Goal: Leave review/rating

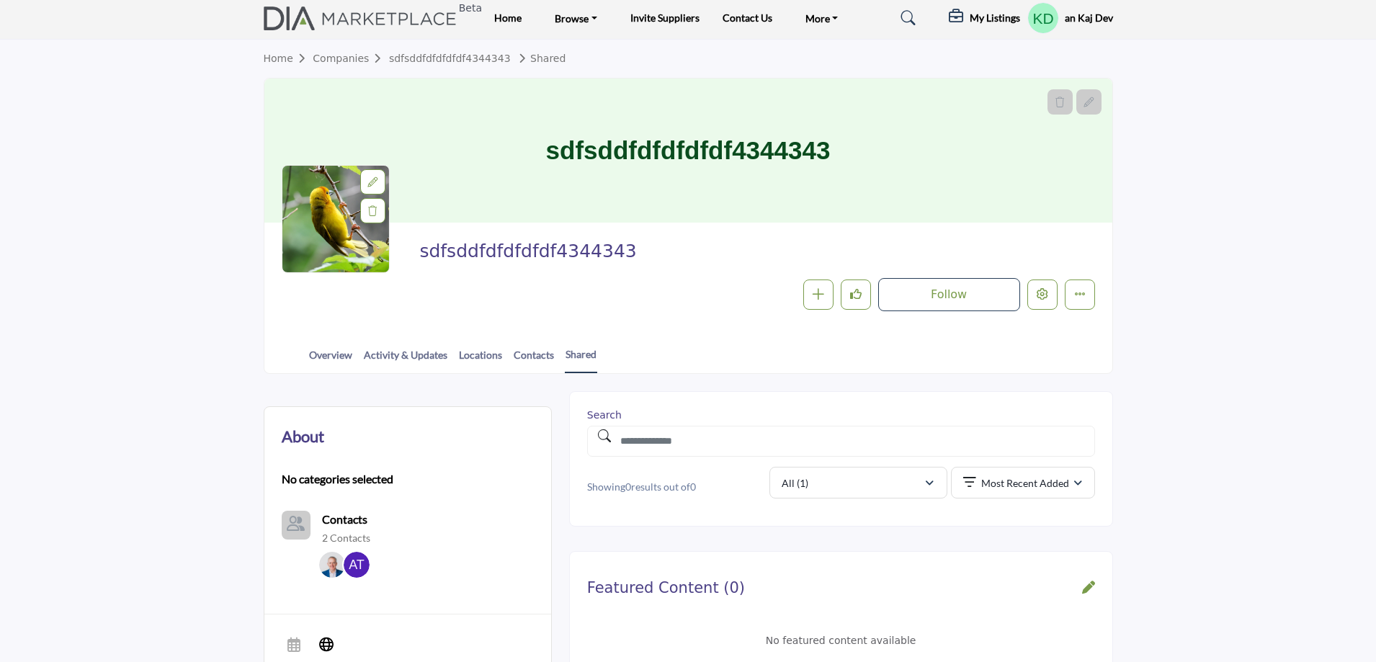
scroll to position [144, 0]
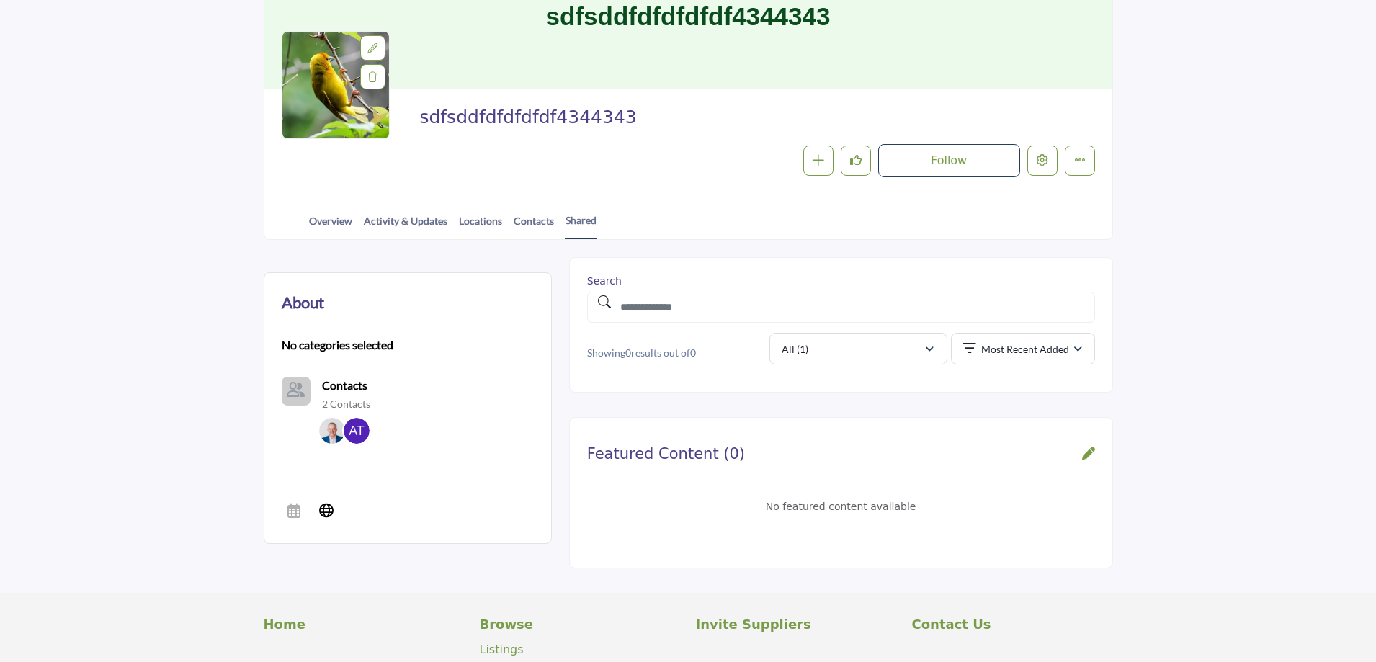
click at [1095, 448] on div "Featured Content (0) No featured content available" at bounding box center [841, 492] width 544 height 151
click at [1091, 450] on icon at bounding box center [1088, 453] width 13 height 13
click at [1205, 421] on section "About No categories selected Contacts 2 Contacts" at bounding box center [688, 417] width 1376 height 354
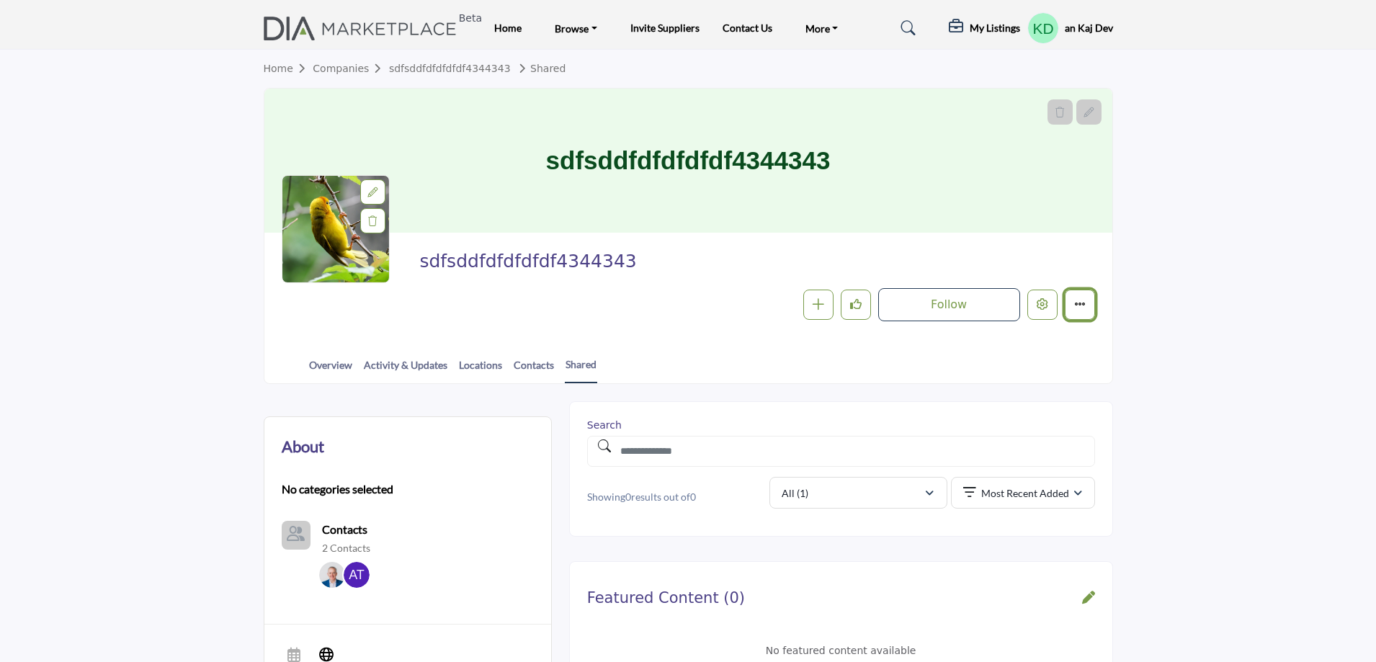
click at [1087, 307] on button "More details" at bounding box center [1080, 305] width 30 height 30
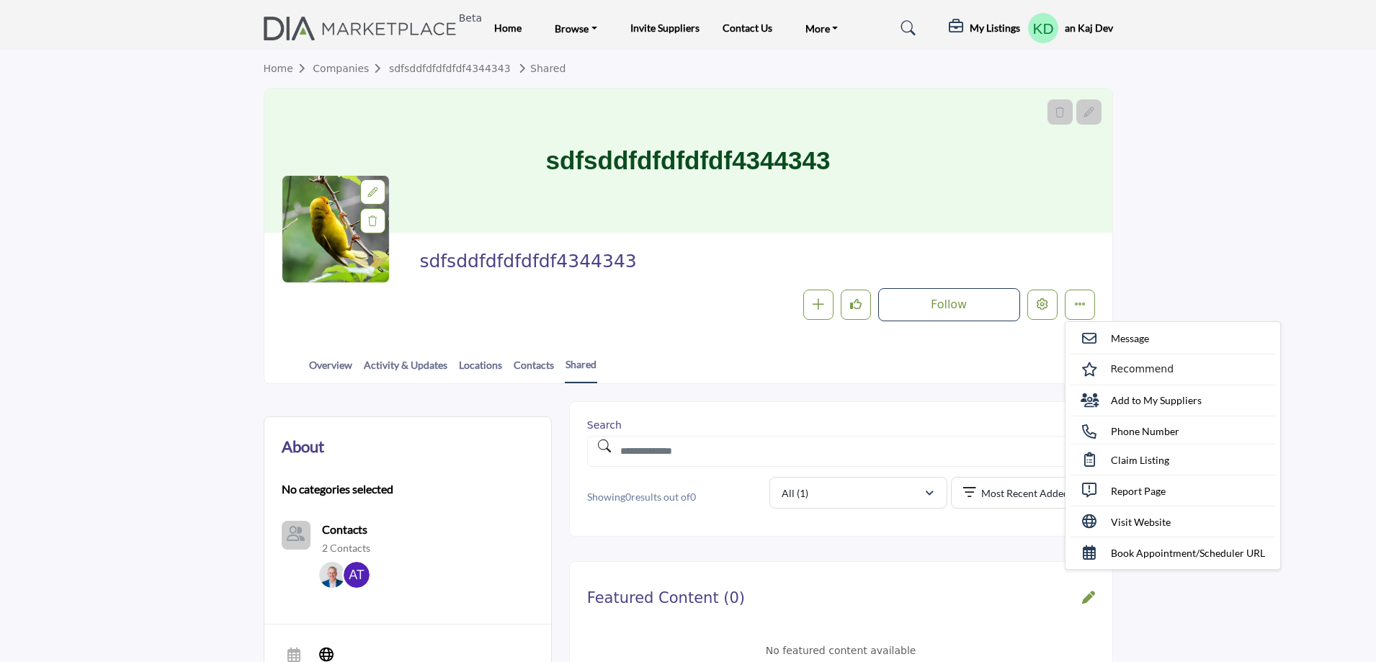
click at [1061, 260] on div "sdfsddfdfdfdfdf4344343" at bounding box center [753, 265] width 668 height 31
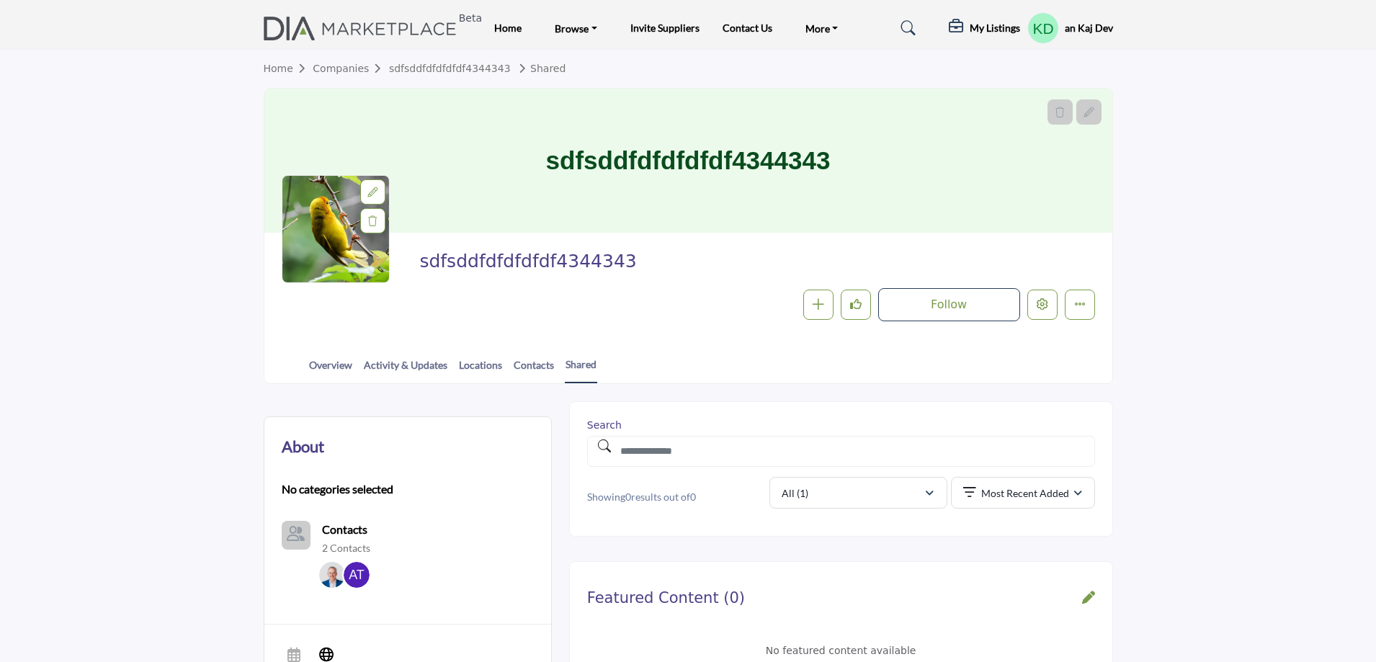
click at [347, 35] on img at bounding box center [364, 29] width 201 height 24
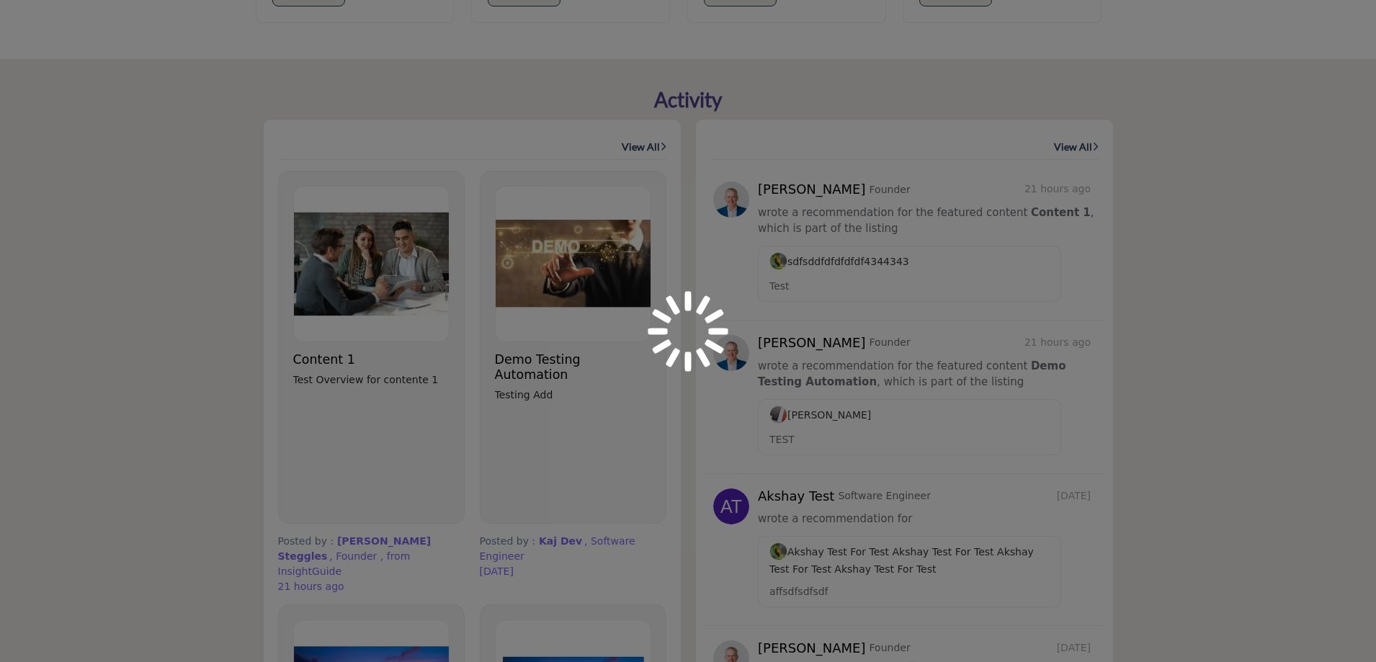
scroll to position [720, 0]
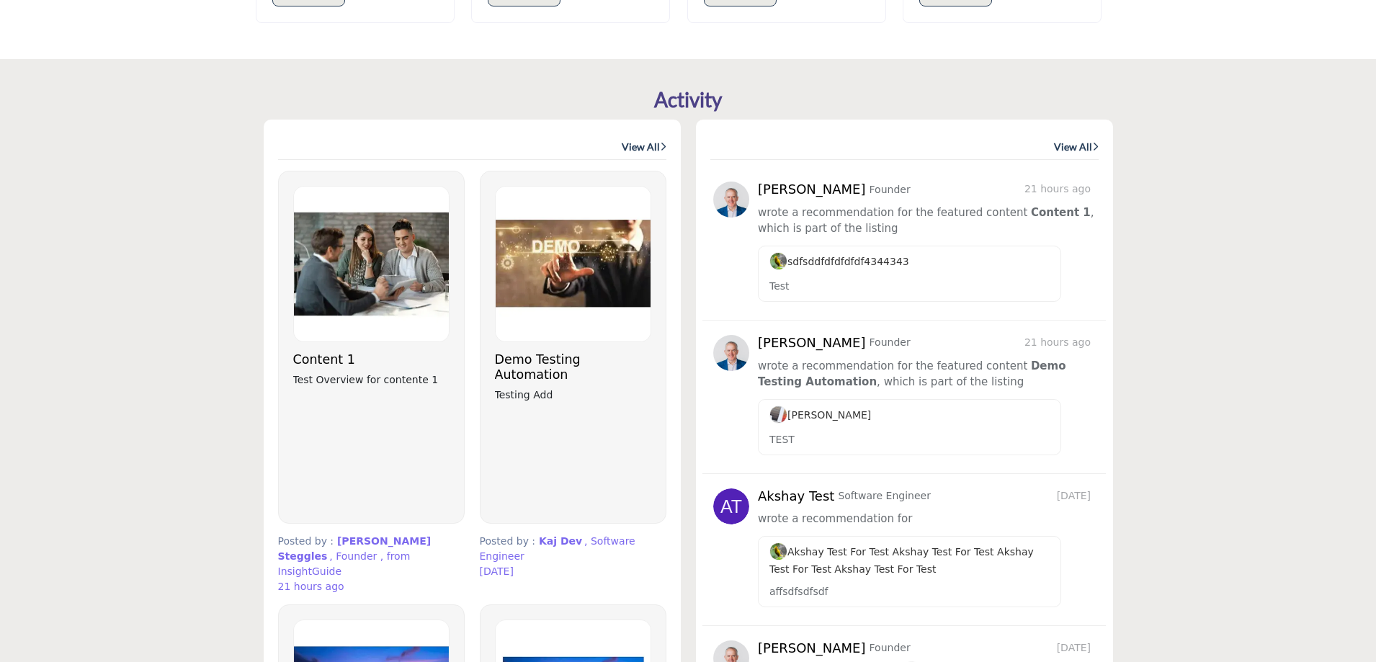
click at [523, 360] on h3 "Demo Testing Automation" at bounding box center [573, 367] width 156 height 30
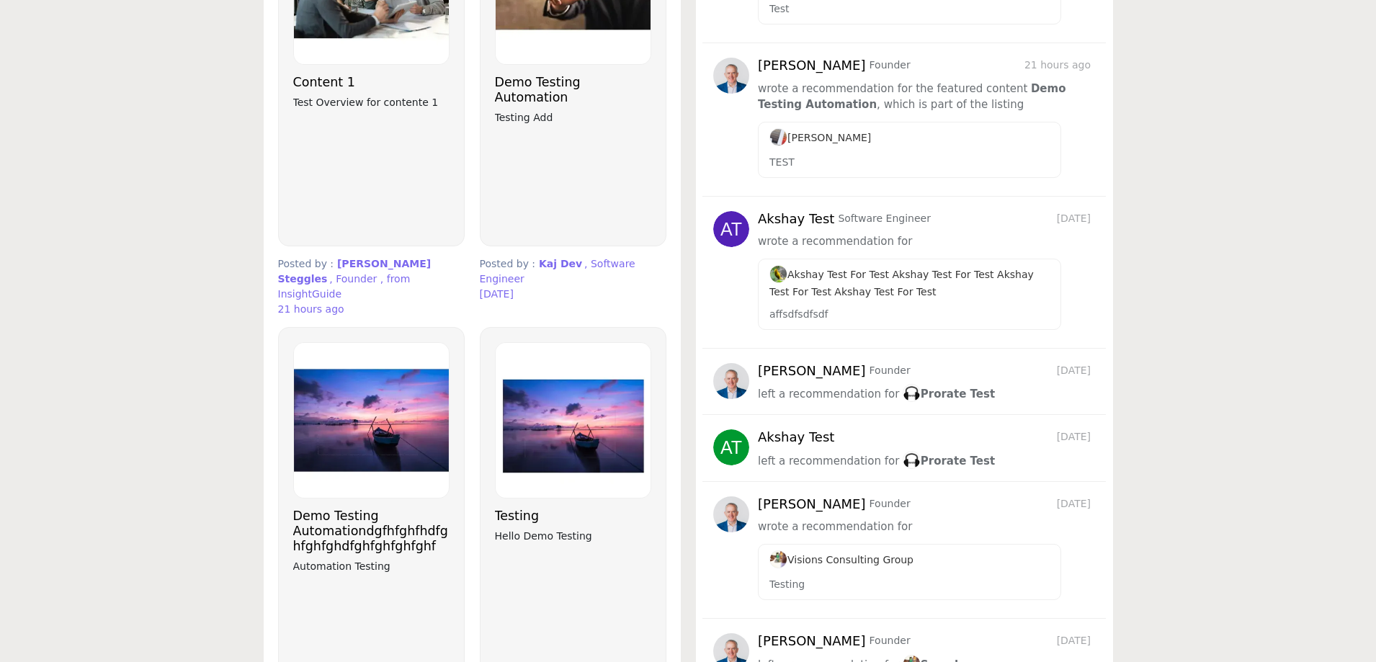
scroll to position [1009, 0]
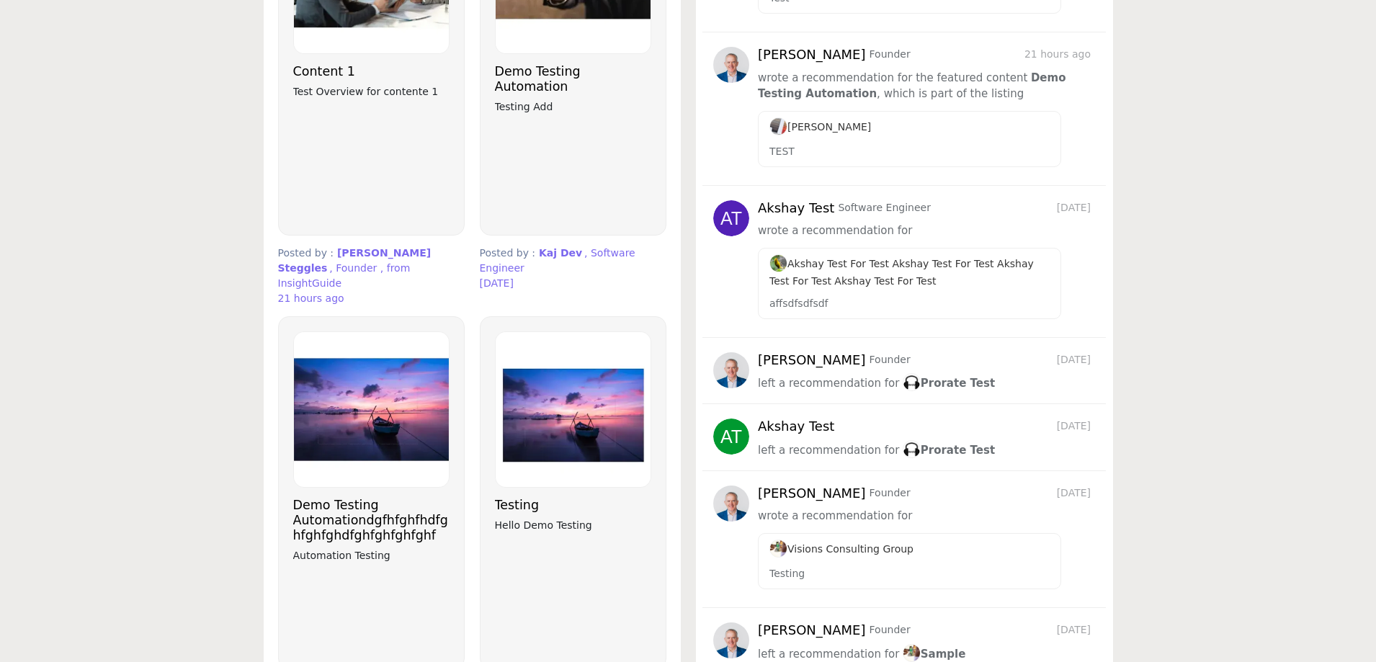
click at [518, 498] on h3 "Testing" at bounding box center [573, 505] width 156 height 15
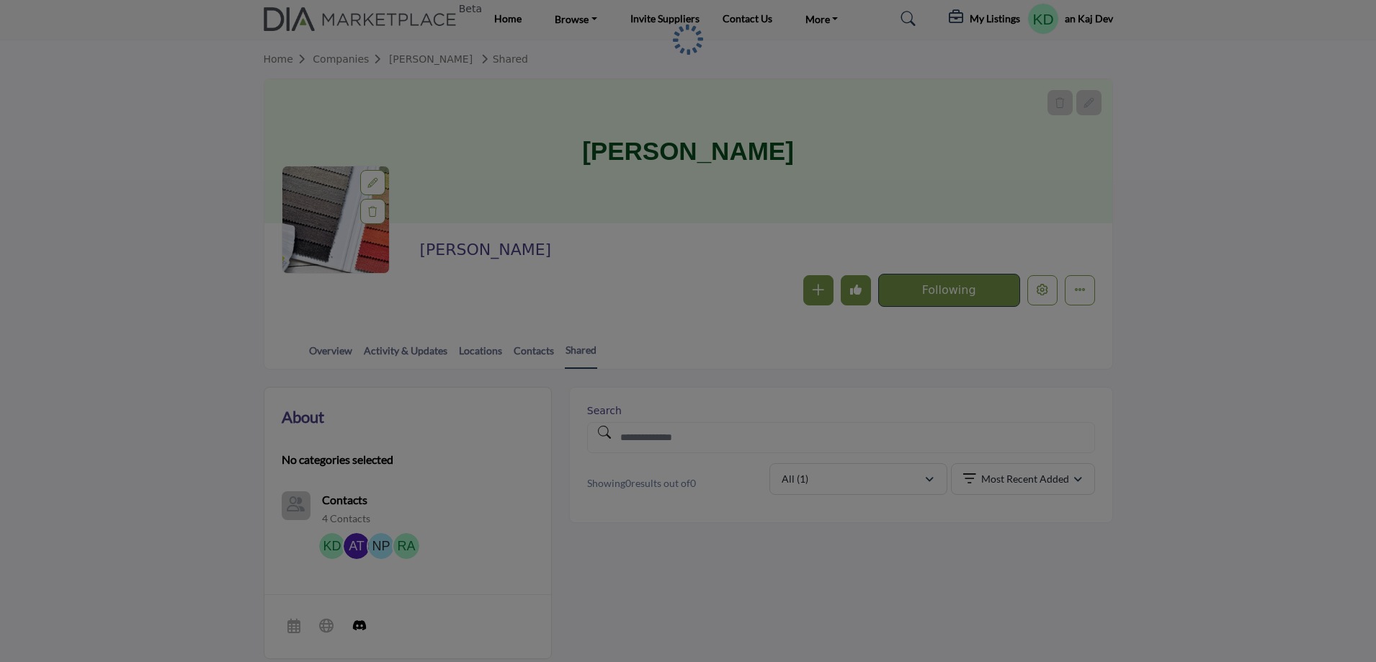
scroll to position [216, 0]
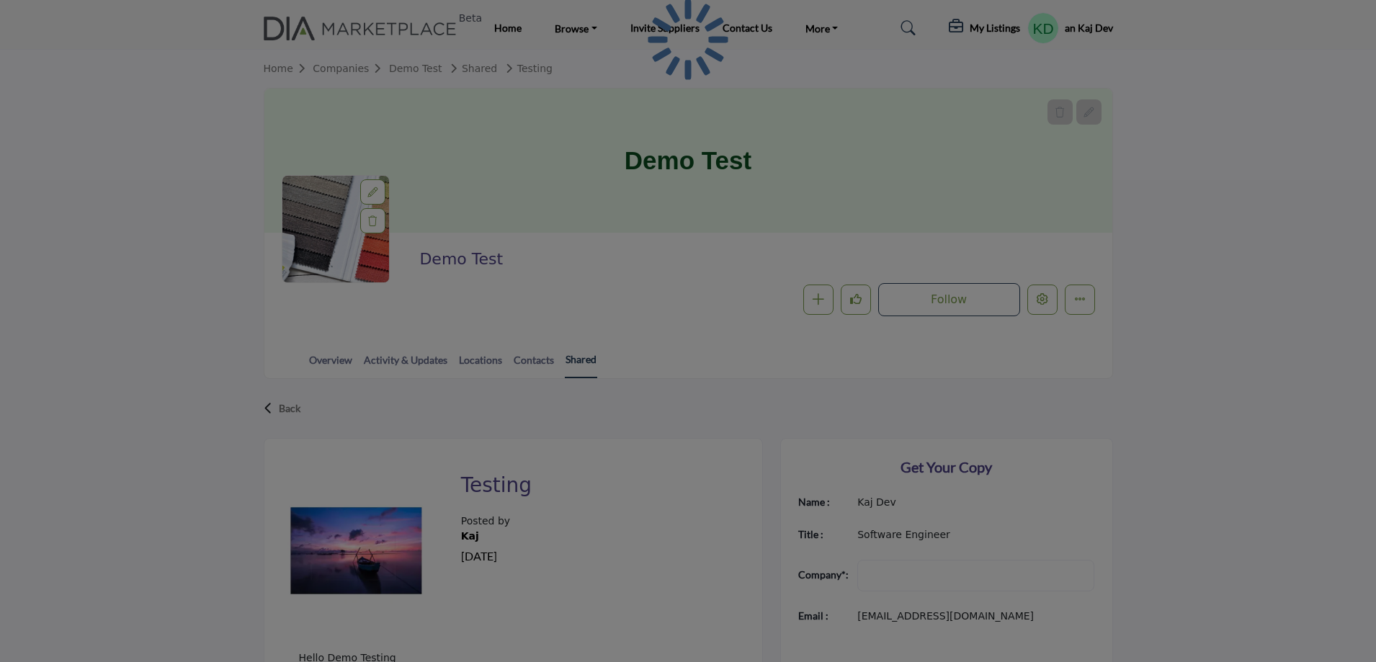
click at [576, 358] on div at bounding box center [688, 331] width 1376 height 662
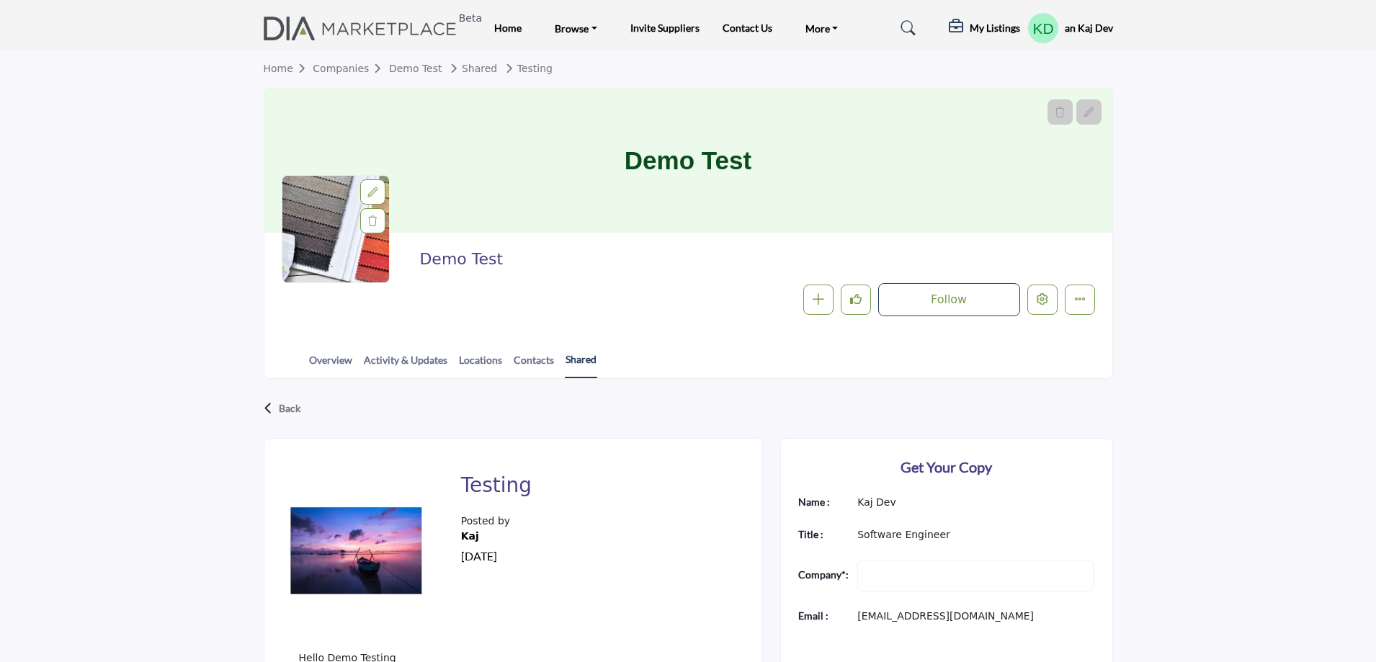
click at [576, 357] on link "Shared" at bounding box center [581, 365] width 32 height 27
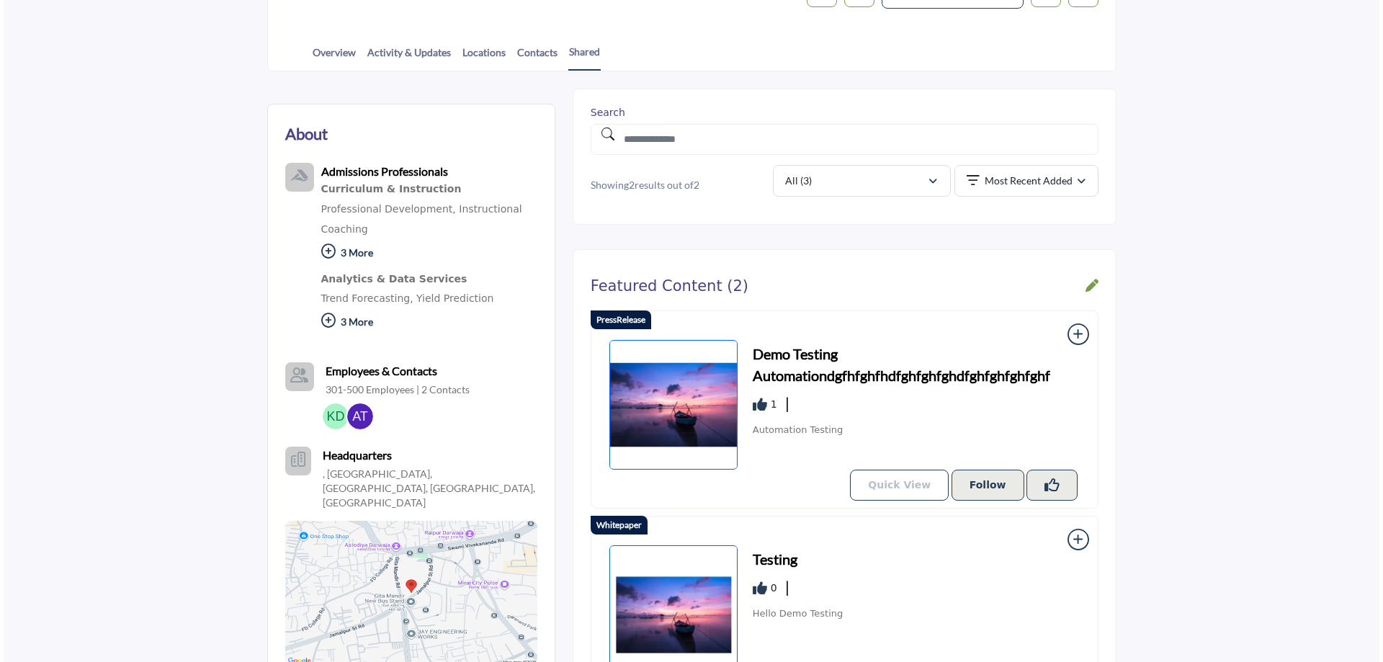
scroll to position [447, 0]
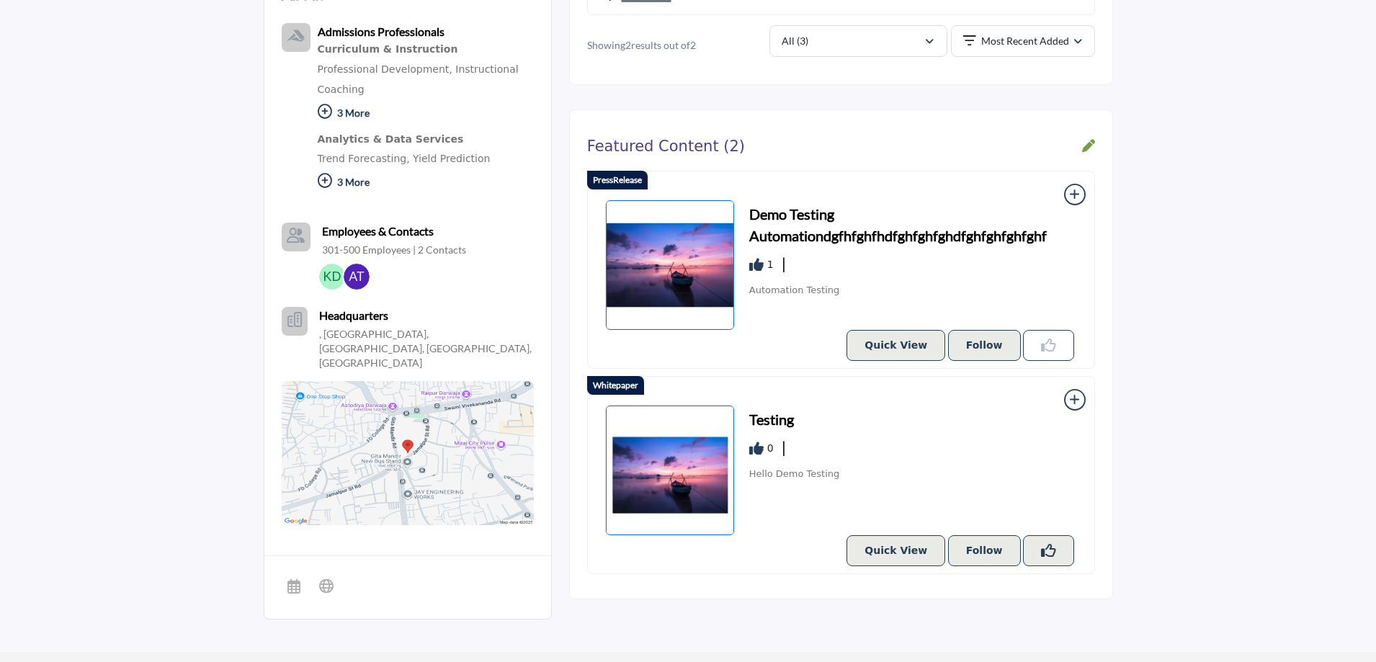
click at [1050, 348] on icon "Like Resources" at bounding box center [1048, 345] width 15 height 15
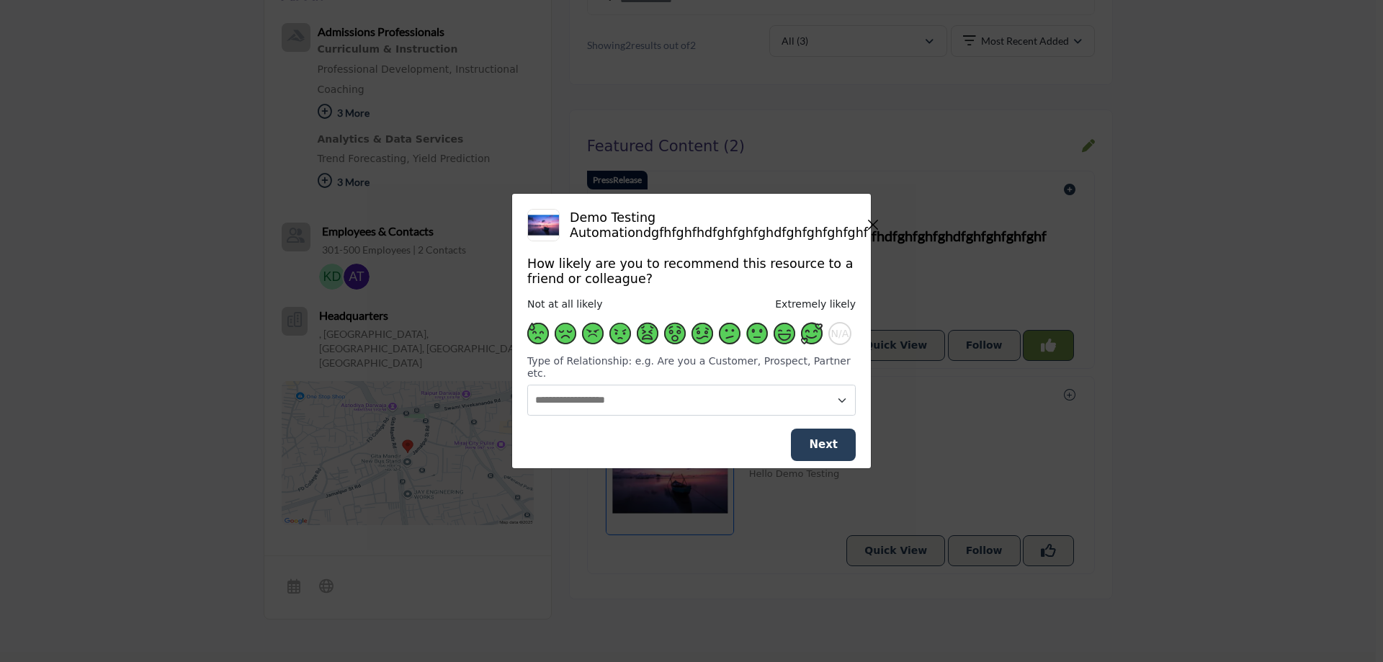
click at [806, 341] on span "Supplier Rating and Recommendation Modal" at bounding box center [812, 334] width 22 height 22
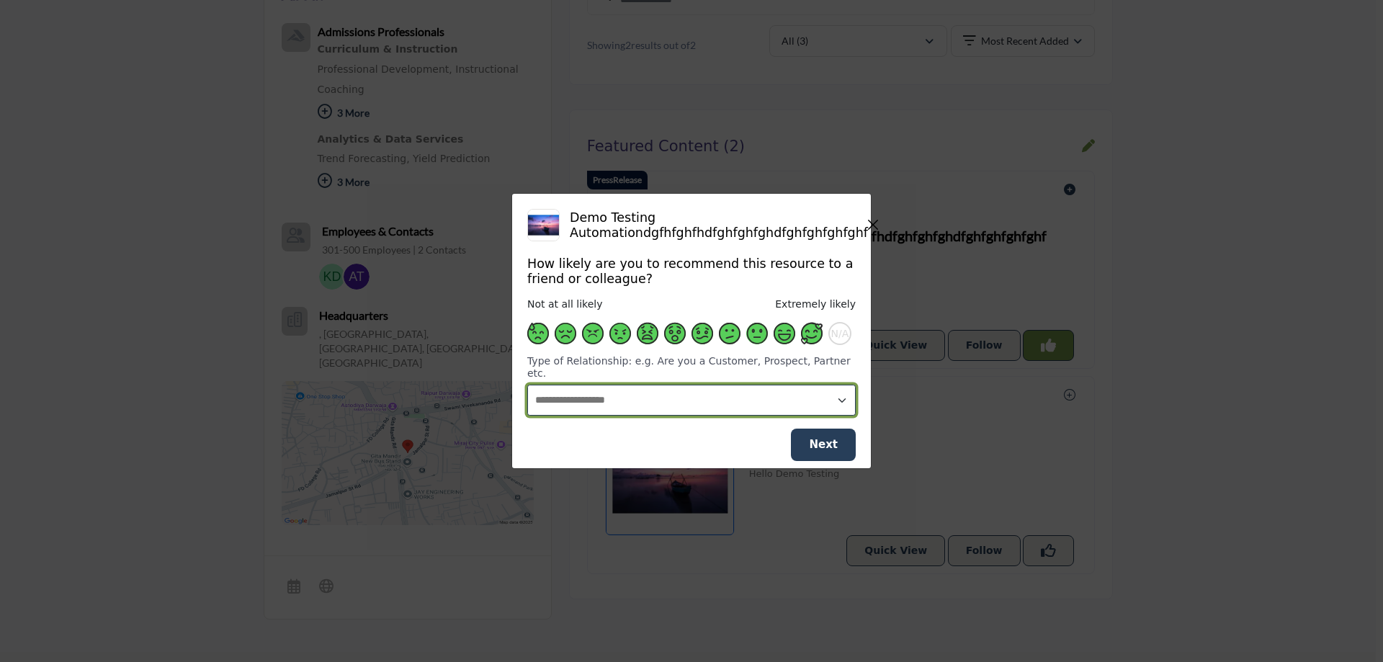
click at [770, 406] on select "**********" at bounding box center [691, 400] width 329 height 31
select select "********"
click at [527, 385] on select "**********" at bounding box center [691, 400] width 329 height 31
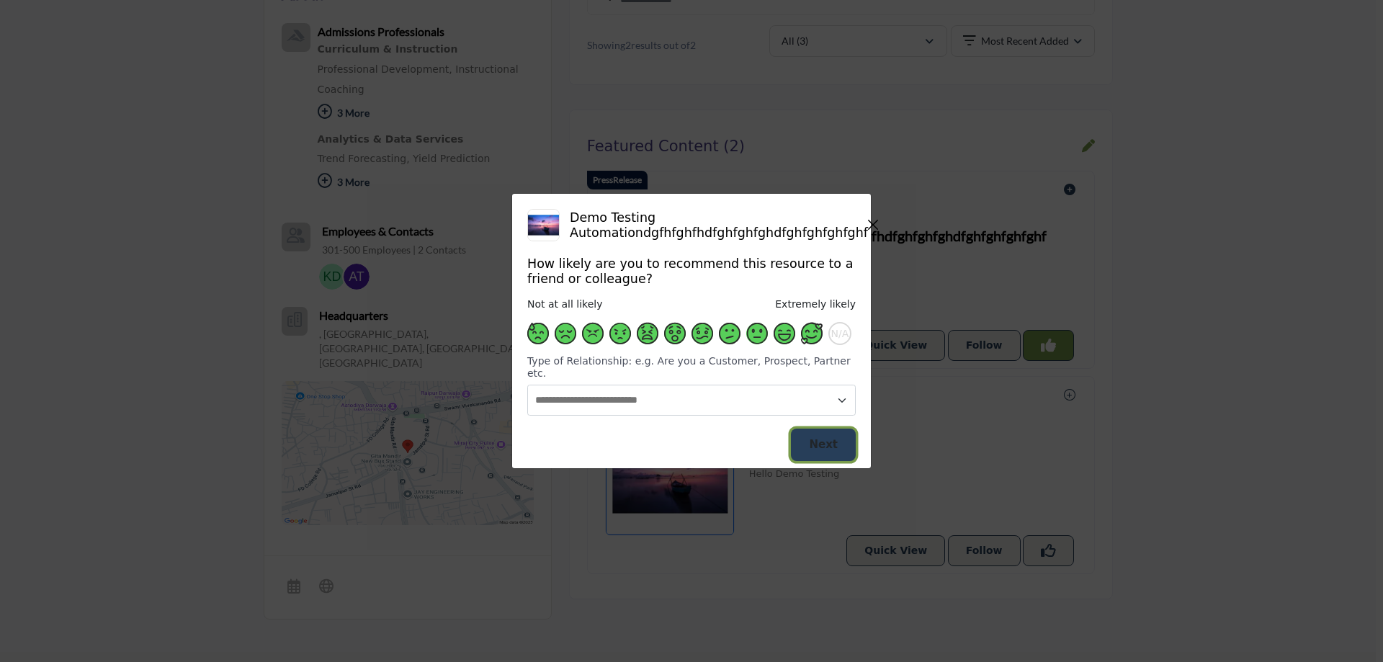
click at [816, 438] on span "Next" at bounding box center [823, 444] width 29 height 13
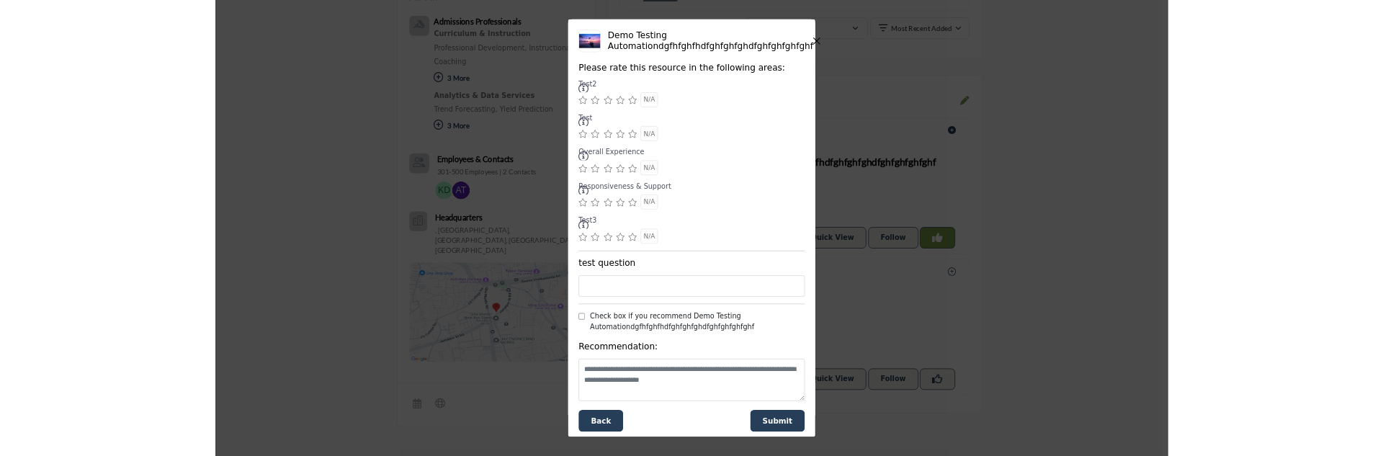
scroll to position [443, 0]
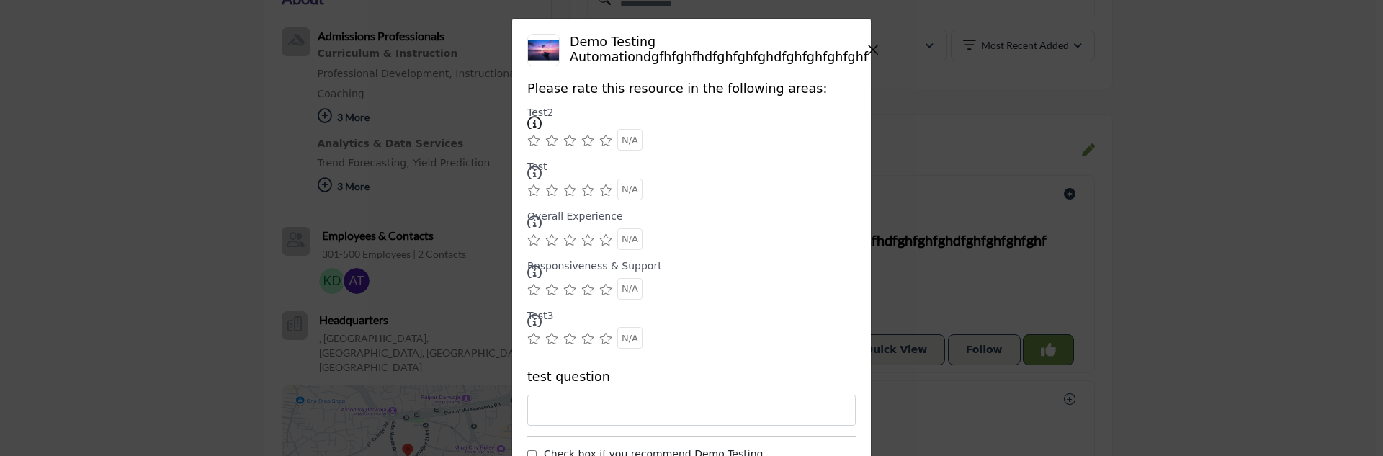
click at [200, 277] on div "Demo Testing Automationdgfhfghfhdfghfghfghdfghfghfghfghf How likely are you to …" at bounding box center [691, 228] width 1383 height 456
